Goal: Find contact information: Find contact information

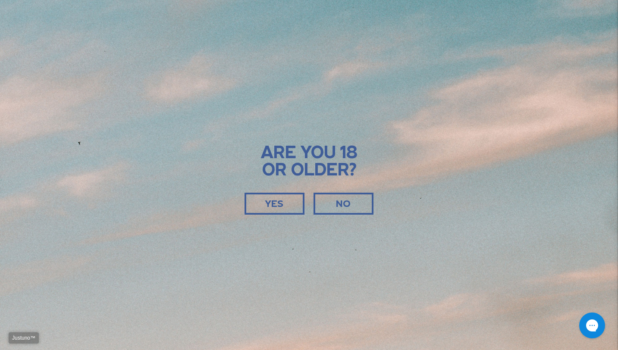
click at [278, 198] on div "YES" at bounding box center [274, 204] width 56 height 21
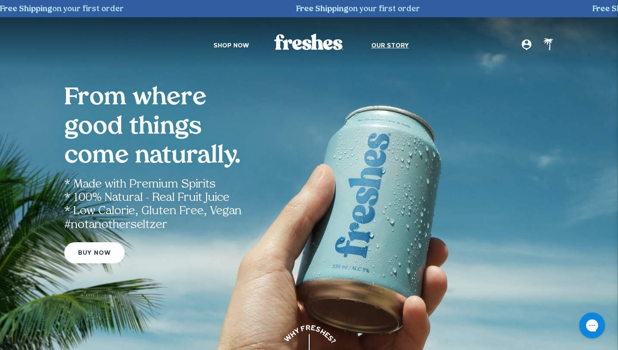
click at [377, 45] on span "Our Story" at bounding box center [390, 46] width 38 height 7
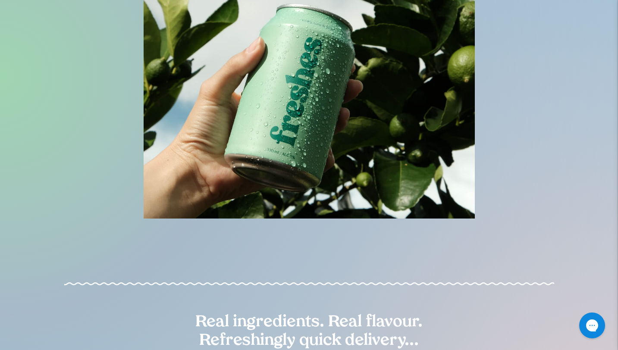
scroll to position [986, 0]
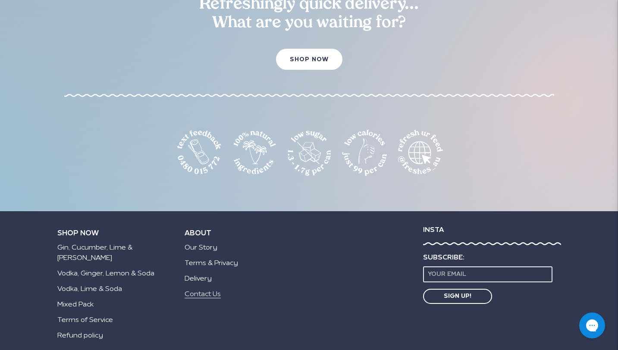
click at [196, 291] on link "Contact Us" at bounding box center [203, 294] width 36 height 7
